Goal: Transaction & Acquisition: Download file/media

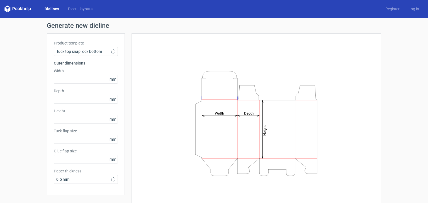
type input "15"
type input "10"
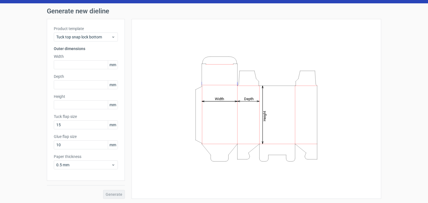
scroll to position [14, 0]
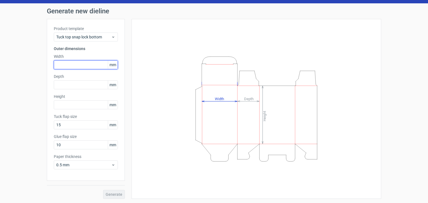
click at [71, 65] on input "text" at bounding box center [86, 64] width 64 height 9
type input "320"
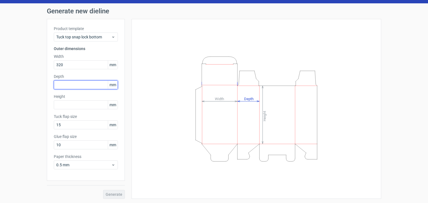
click at [75, 85] on input "text" at bounding box center [86, 84] width 64 height 9
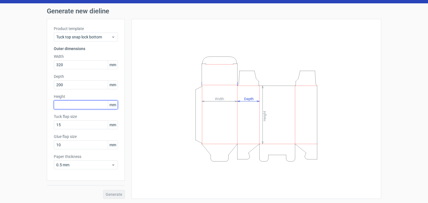
type input "200"
click at [79, 104] on input "1" at bounding box center [86, 105] width 64 height 9
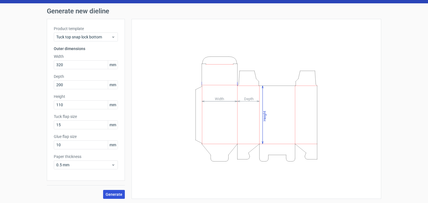
type input "110"
click at [110, 197] on button "Generate" at bounding box center [114, 194] width 22 height 9
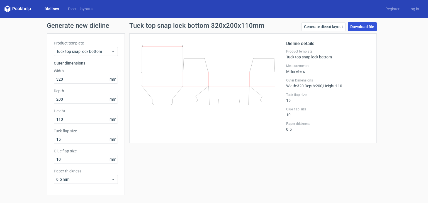
click at [362, 31] on link "Download file" at bounding box center [361, 26] width 29 height 9
